Goal: Task Accomplishment & Management: Manage account settings

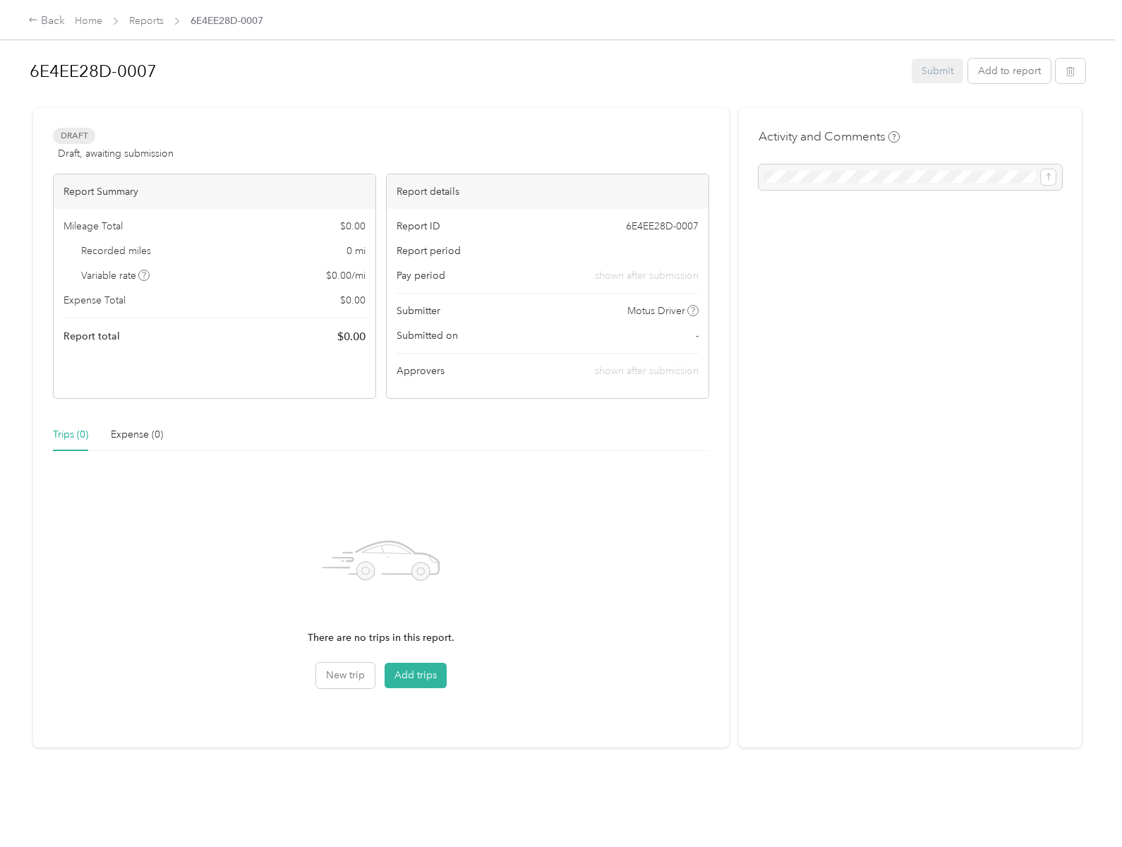
click at [561, 423] on div "Trips (0) Expense (0)" at bounding box center [381, 434] width 656 height 32
click at [464, 71] on h1 "6E4EE28D-0007" at bounding box center [466, 71] width 872 height 34
click at [1067, 71] on icon "button" at bounding box center [1070, 71] width 10 height 10
click at [137, 434] on div "Expense (0)" at bounding box center [137, 435] width 52 height 16
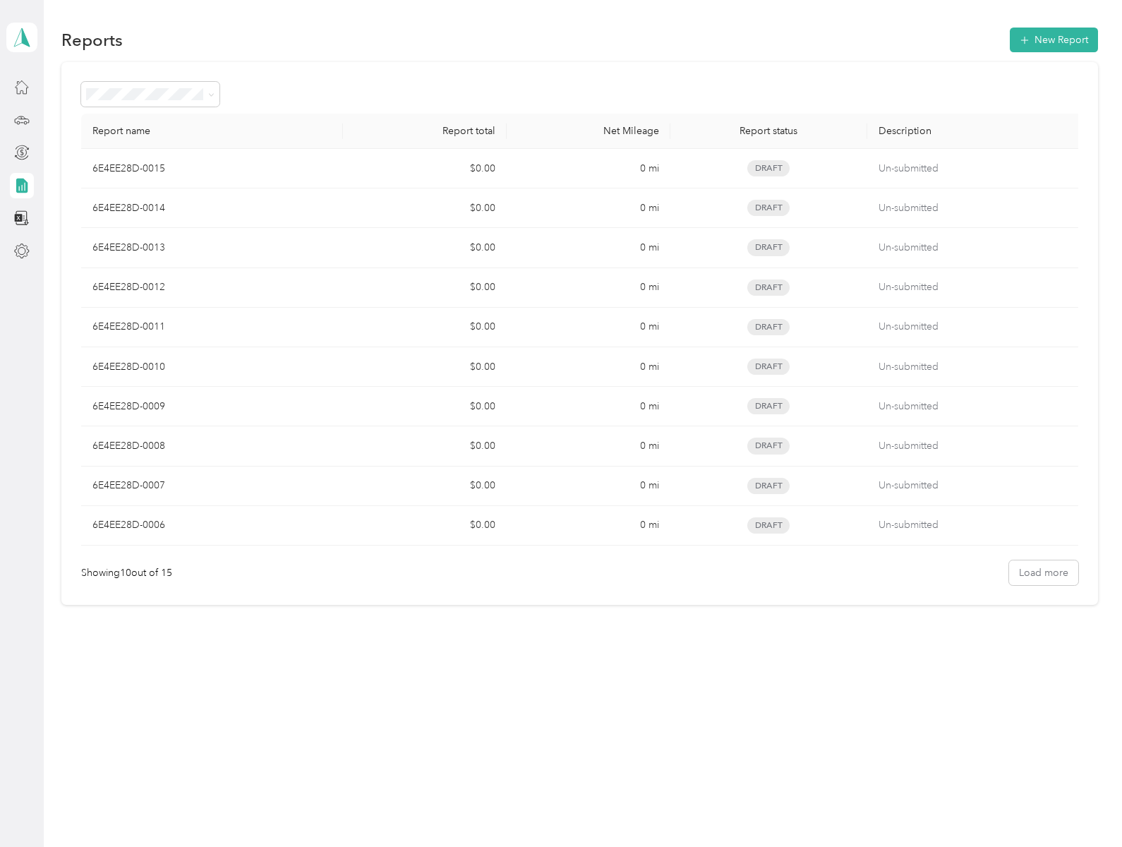
click at [22, 37] on polygon at bounding box center [26, 37] width 8 height 18
click at [583, 169] on td "0 mi" at bounding box center [589, 169] width 164 height 40
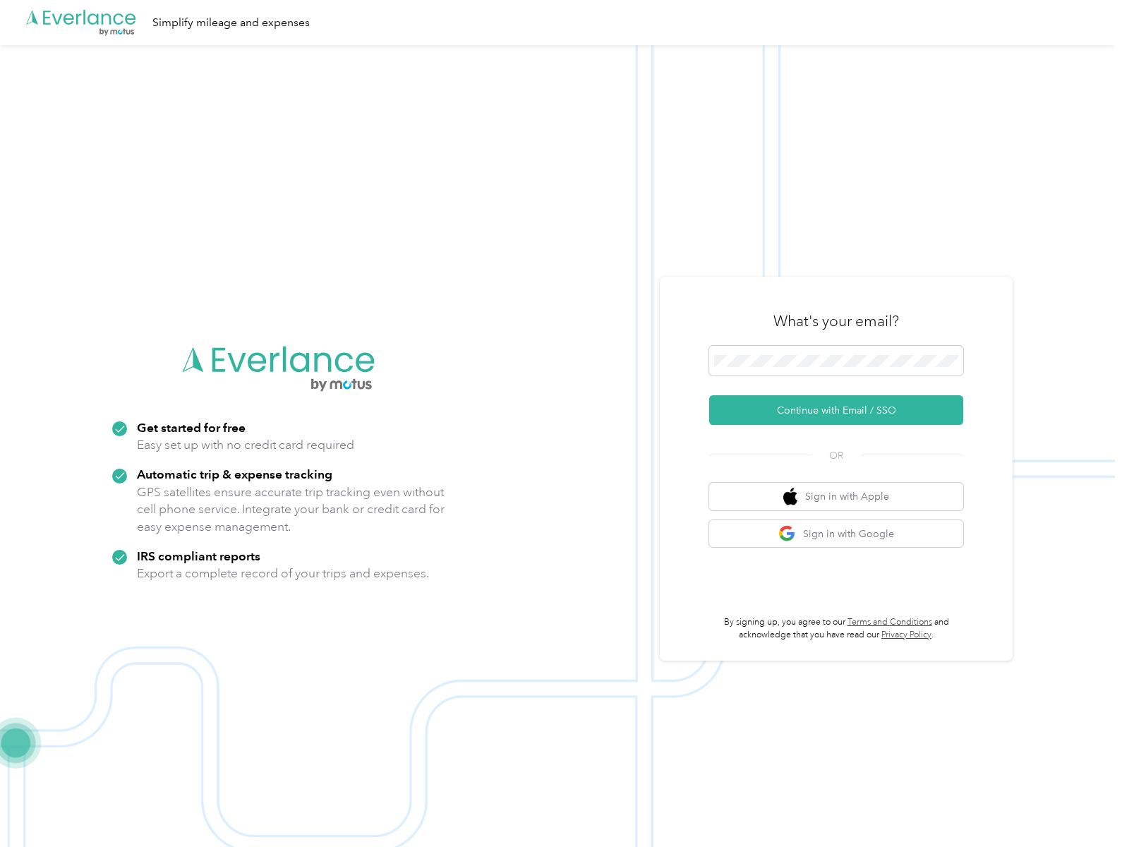
click at [561, 423] on img at bounding box center [557, 468] width 1115 height 847
